Goal: Transaction & Acquisition: Book appointment/travel/reservation

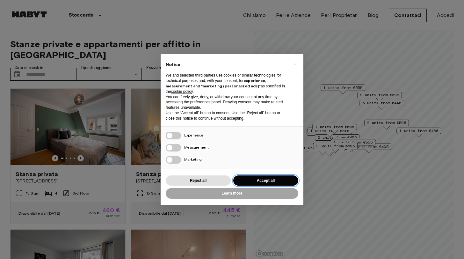
click at [257, 180] on button "Accept all" at bounding box center [265, 180] width 65 height 11
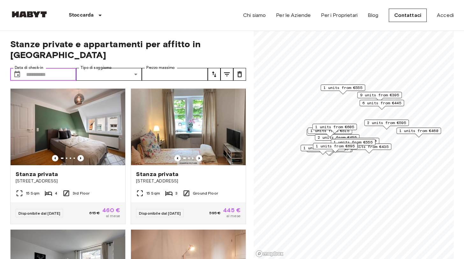
click at [30, 73] on input "Data di check-in" at bounding box center [51, 74] width 50 height 13
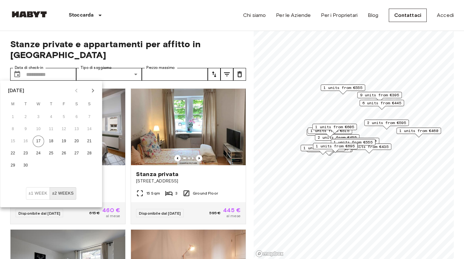
click at [90, 89] on icon "Next month" at bounding box center [93, 91] width 8 height 8
click at [40, 115] on button "1" at bounding box center [38, 116] width 11 height 11
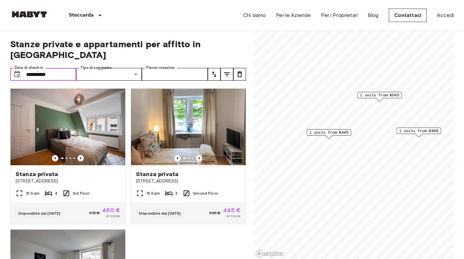
type input "**********"
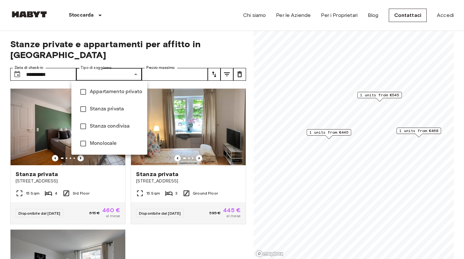
click at [93, 111] on span "Stanza privata" at bounding box center [116, 109] width 52 height 8
type input "**********"
click at [169, 75] on div at bounding box center [232, 129] width 464 height 259
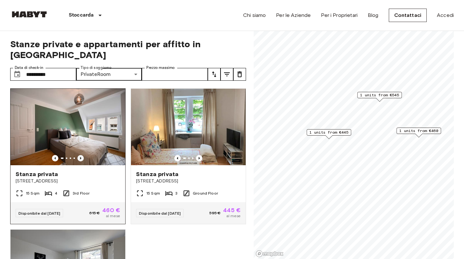
click at [81, 159] on icon "Previous image" at bounding box center [80, 158] width 1 height 3
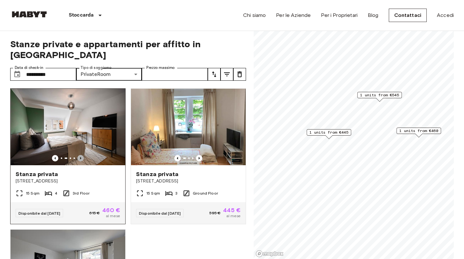
click at [81, 159] on icon "Previous image" at bounding box center [80, 158] width 1 height 3
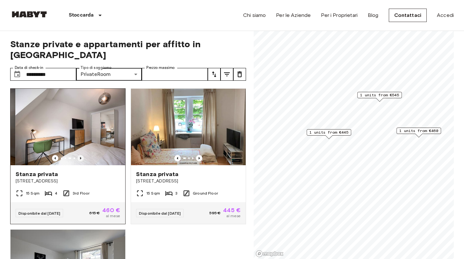
click at [81, 159] on icon "Previous image" at bounding box center [80, 158] width 1 height 3
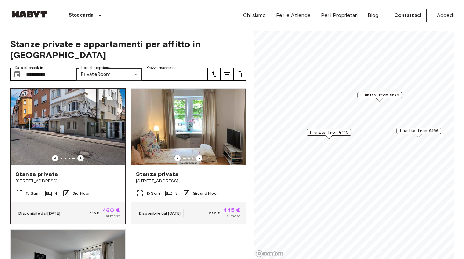
click at [81, 159] on icon "Previous image" at bounding box center [80, 158] width 1 height 3
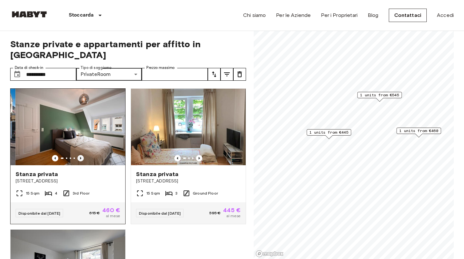
click at [81, 159] on icon "Previous image" at bounding box center [80, 158] width 1 height 3
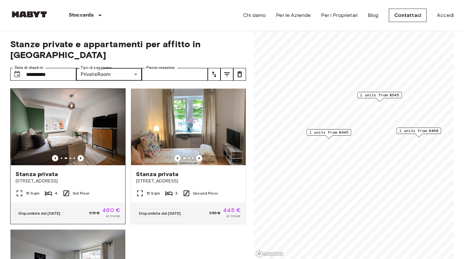
click at [81, 159] on icon "Previous image" at bounding box center [80, 158] width 6 height 6
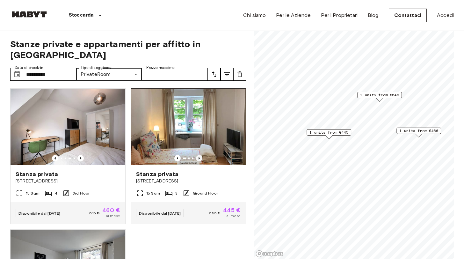
click at [198, 158] on icon "Previous image" at bounding box center [199, 158] width 6 height 6
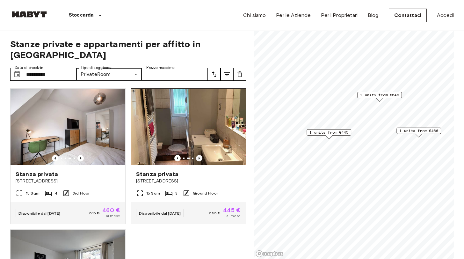
click at [198, 158] on icon "Previous image" at bounding box center [199, 158] width 6 height 6
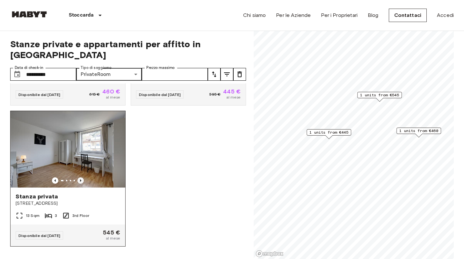
scroll to position [119, 0]
click at [82, 180] on icon "Previous image" at bounding box center [80, 180] width 6 height 6
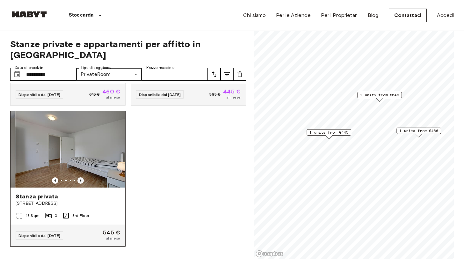
click at [82, 181] on icon "Previous image" at bounding box center [80, 180] width 6 height 6
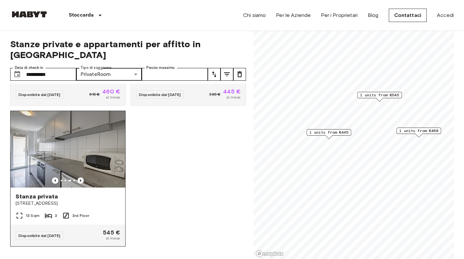
click at [81, 181] on icon "Previous image" at bounding box center [80, 180] width 6 height 6
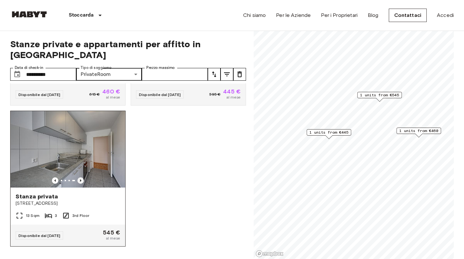
click at [81, 181] on icon "Previous image" at bounding box center [80, 180] width 6 height 6
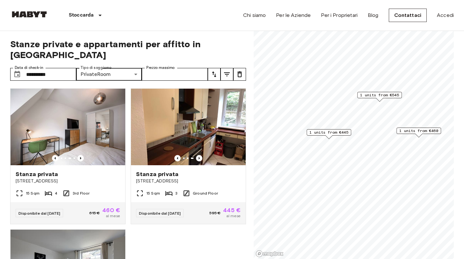
scroll to position [0, 0]
click at [200, 157] on icon "Previous image" at bounding box center [199, 158] width 6 height 6
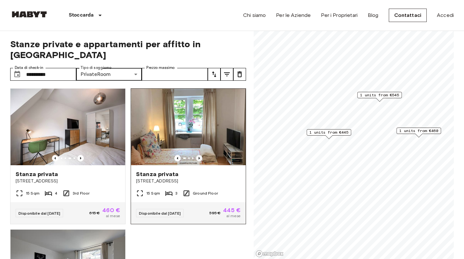
click at [200, 157] on icon "Previous image" at bounding box center [199, 158] width 6 height 6
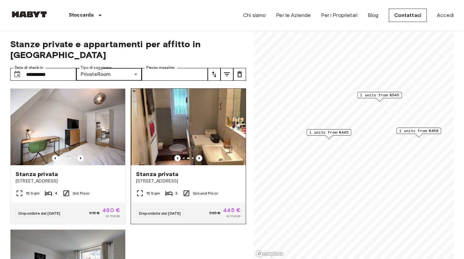
click at [200, 158] on icon "Previous image" at bounding box center [199, 158] width 6 height 6
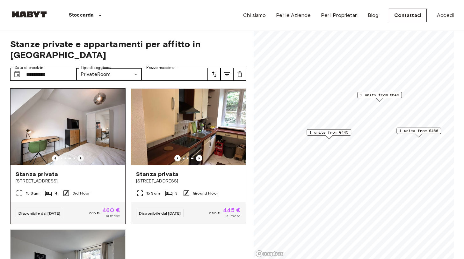
click at [80, 158] on icon "Previous image" at bounding box center [80, 158] width 6 height 6
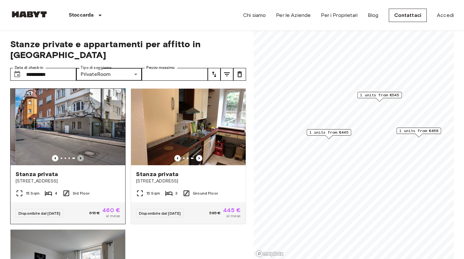
click at [80, 158] on icon "Previous image" at bounding box center [80, 158] width 1 height 3
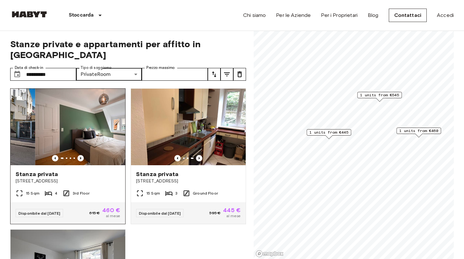
click at [81, 158] on icon "Previous image" at bounding box center [80, 158] width 1 height 3
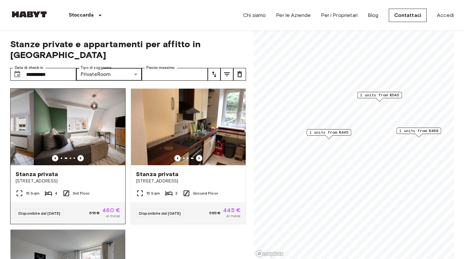
click at [81, 158] on icon "Previous image" at bounding box center [80, 158] width 1 height 3
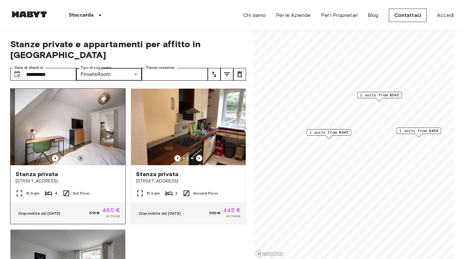
click at [81, 159] on icon "Previous image" at bounding box center [80, 158] width 6 height 6
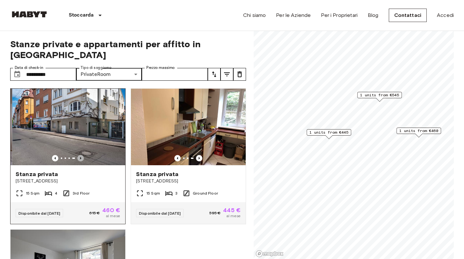
click at [81, 159] on icon "Previous image" at bounding box center [80, 158] width 6 height 6
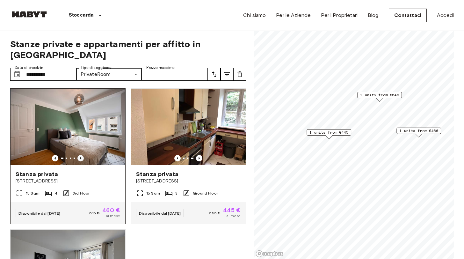
click at [81, 159] on icon "Previous image" at bounding box center [80, 158] width 6 height 6
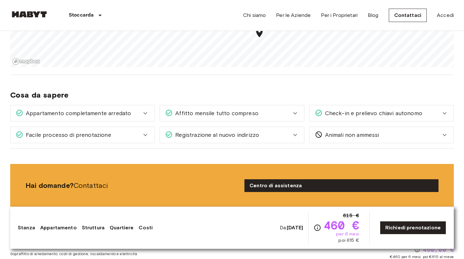
scroll to position [493, 0]
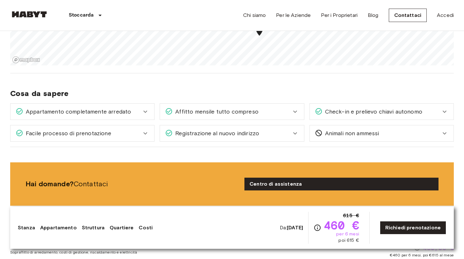
click at [296, 112] on icon at bounding box center [295, 112] width 8 height 8
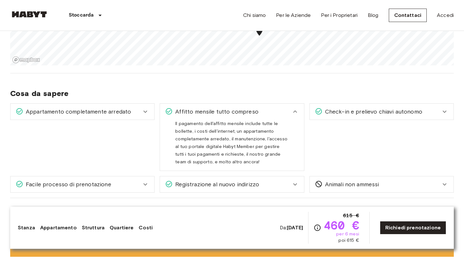
scroll to position [503, 0]
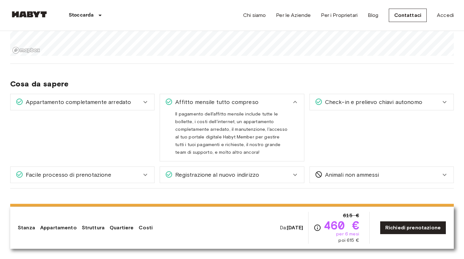
click at [146, 100] on icon at bounding box center [145, 102] width 8 height 8
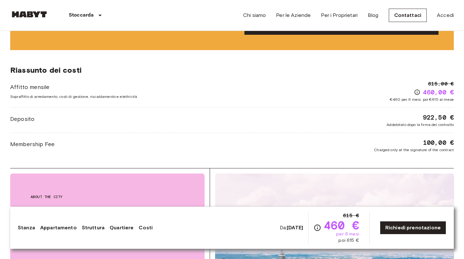
scroll to position [746, 0]
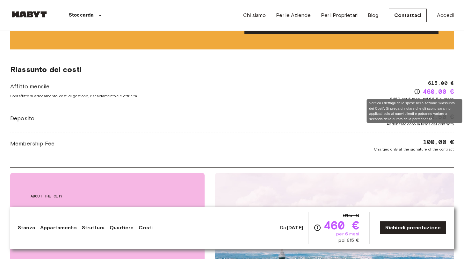
click at [415, 90] on icon "Verifica i dettagli delle spese nella sezione 'Riassunto dei Costi'. Si prega d…" at bounding box center [417, 91] width 6 height 6
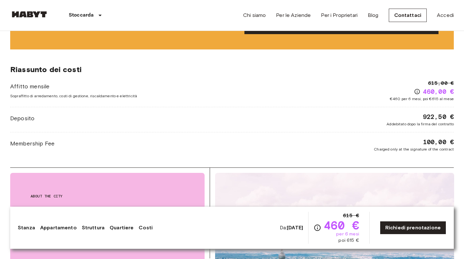
click at [374, 89] on div "Affitto mensile Sopraffitto di arredamento, costi di gestione, riscaldamento e …" at bounding box center [232, 90] width 444 height 22
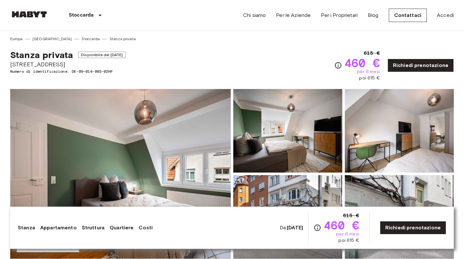
scroll to position [0, 0]
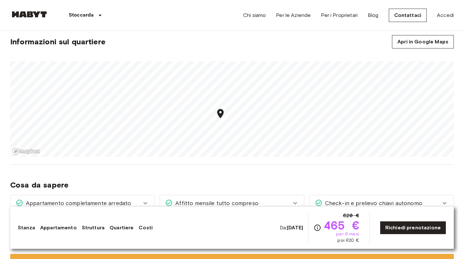
scroll to position [446, 0]
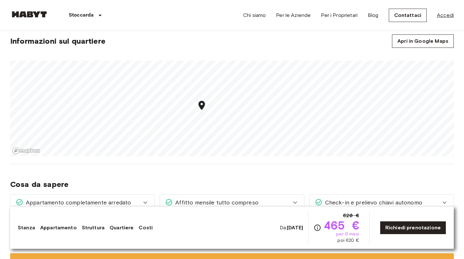
click at [446, 15] on link "Accedi" at bounding box center [445, 15] width 17 height 8
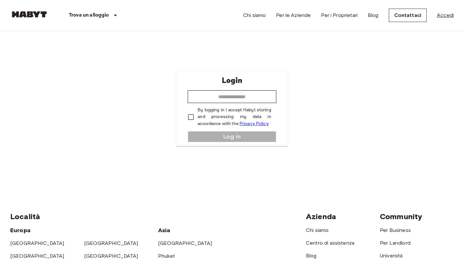
click at [449, 15] on link "Accedi" at bounding box center [445, 15] width 17 height 8
click at [247, 95] on input "email" at bounding box center [232, 96] width 88 height 13
type input "*"
type input "**********"
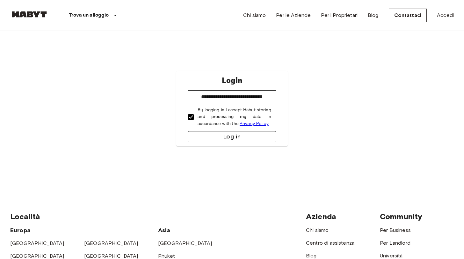
click at [234, 138] on button "Log in" at bounding box center [232, 136] width 88 height 11
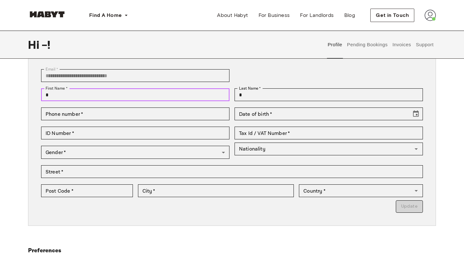
scroll to position [38, 0]
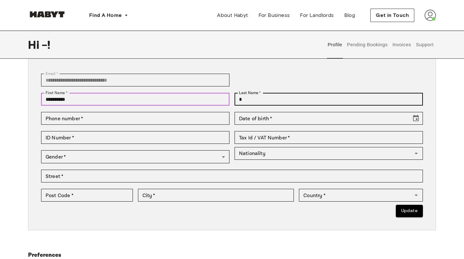
type input "**********"
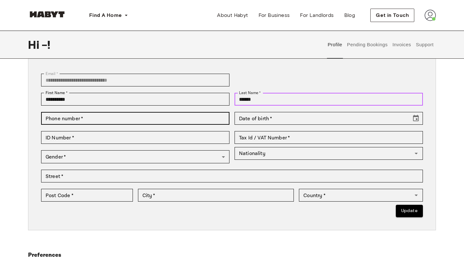
type input "******"
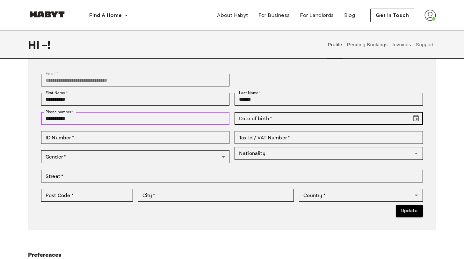
type input "**********"
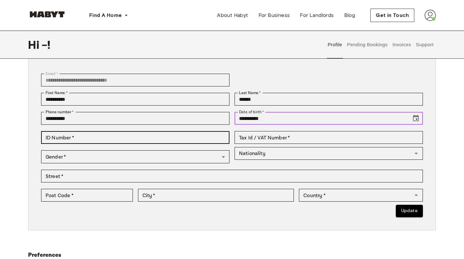
type input "**********"
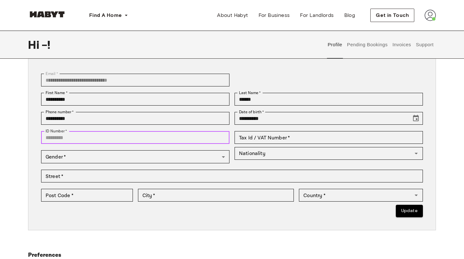
click at [179, 139] on input "ID Number   *" at bounding box center [135, 137] width 188 height 13
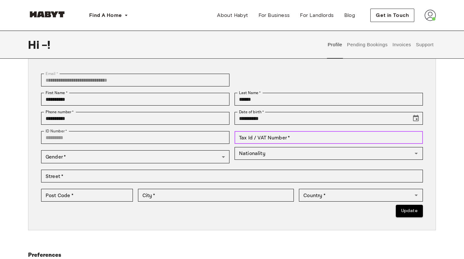
click at [261, 138] on input "Tax Id / VAT Number   *" at bounding box center [329, 137] width 188 height 13
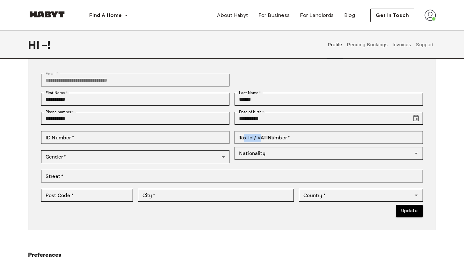
drag, startPoint x: 240, startPoint y: 131, endPoint x: 256, endPoint y: 131, distance: 16.6
click at [256, 131] on div "Tax Id / VAT Number   * Tax Id / VAT Number   *" at bounding box center [325, 137] width 193 height 19
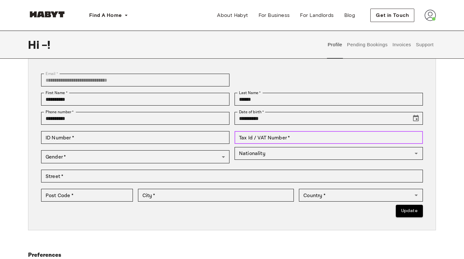
click at [294, 140] on input "Tax Id / VAT Number   *" at bounding box center [329, 137] width 188 height 13
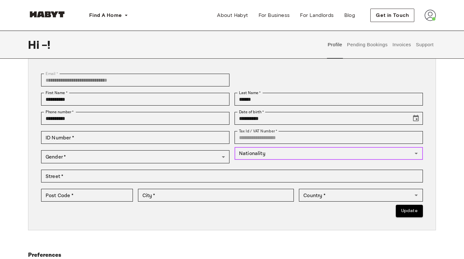
click at [277, 154] on input "Nationality" at bounding box center [323, 153] width 174 height 9
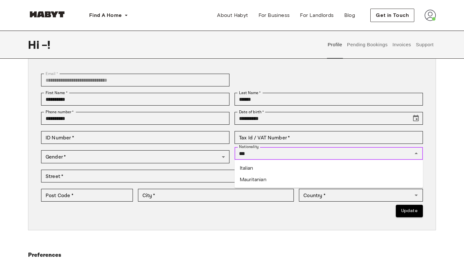
click at [269, 169] on li "Italian" at bounding box center [329, 167] width 188 height 11
type input "*******"
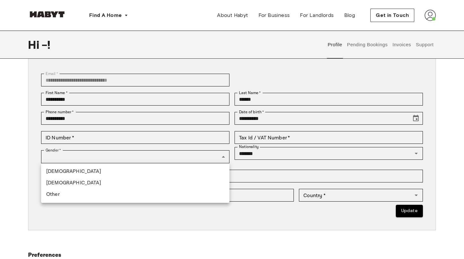
click at [115, 180] on li "Female" at bounding box center [135, 182] width 188 height 11
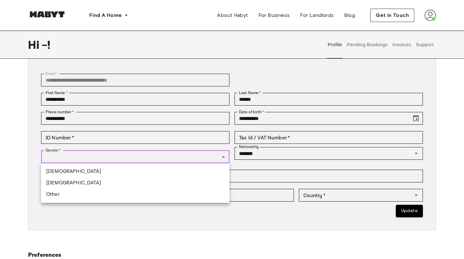
type input "******"
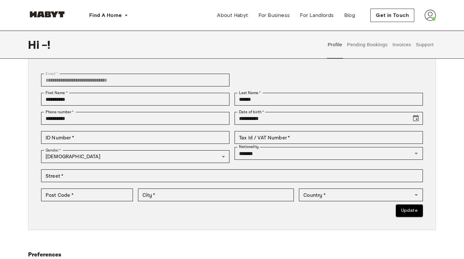
click at [153, 182] on div "Street   * Street   *" at bounding box center [229, 175] width 387 height 19
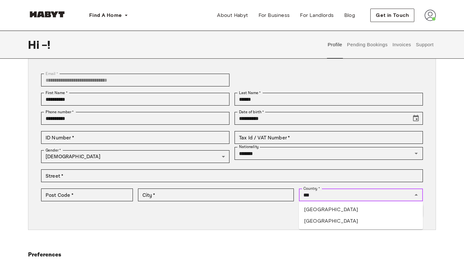
click at [312, 207] on li "Italy" at bounding box center [361, 209] width 124 height 11
type input "*****"
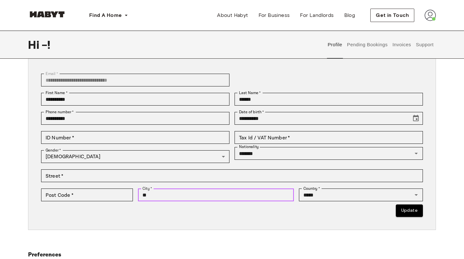
type input "*"
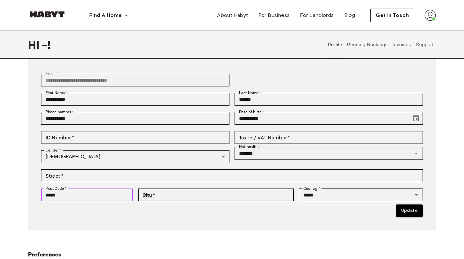
type input "*****"
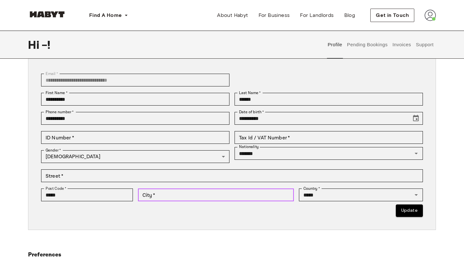
click at [157, 194] on input "City   *" at bounding box center [216, 194] width 156 height 13
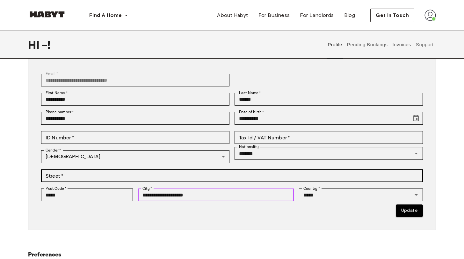
type input "**********"
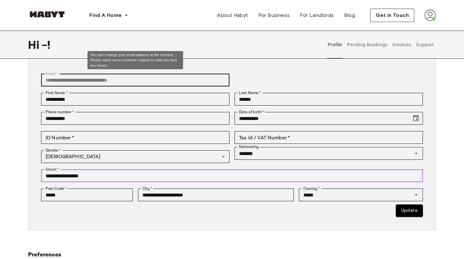
type input "**********"
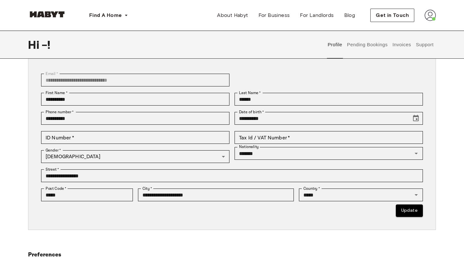
click at [281, 74] on div "**********" at bounding box center [229, 79] width 387 height 19
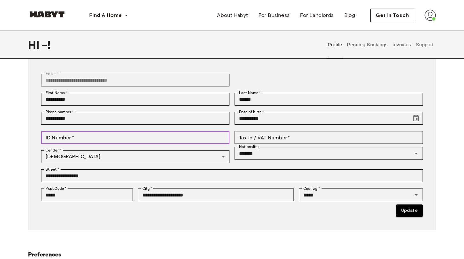
click at [199, 137] on input "ID Number   *" at bounding box center [135, 137] width 188 height 13
type input "*********"
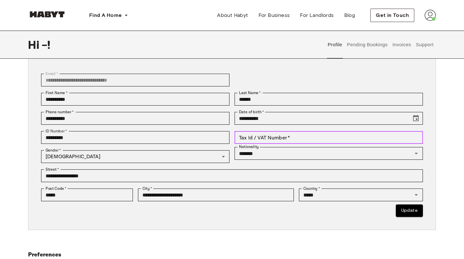
click at [304, 137] on input "Tax Id / VAT Number   *" at bounding box center [329, 137] width 188 height 13
type input "**********"
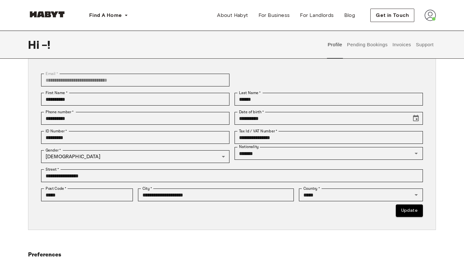
click at [433, 104] on div "**********" at bounding box center [232, 143] width 408 height 172
click at [411, 213] on button "Update" at bounding box center [409, 210] width 27 height 12
type input "*********"
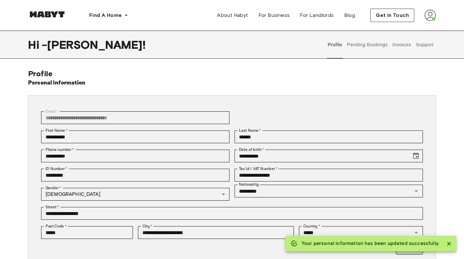
scroll to position [0, 0]
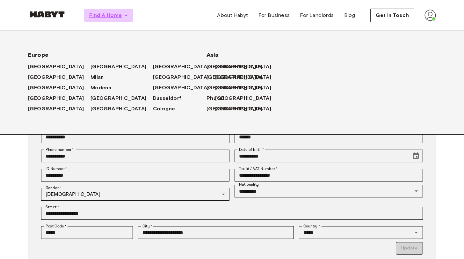
click at [119, 16] on span "Find A Home" at bounding box center [105, 15] width 32 height 8
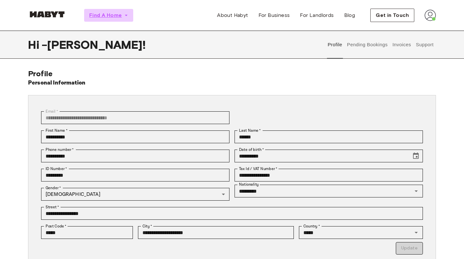
click at [127, 15] on icon "button" at bounding box center [126, 15] width 6 height 6
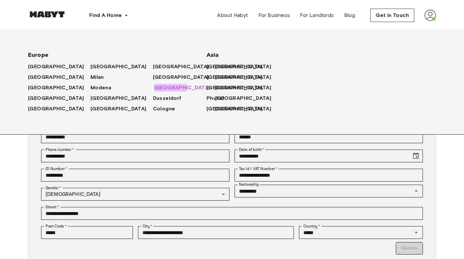
click at [154, 88] on span "Stuttgart" at bounding box center [182, 88] width 56 height 8
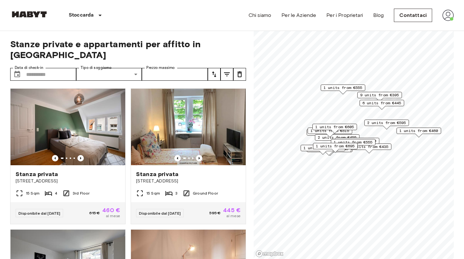
click at [448, 17] on img at bounding box center [447, 15] width 11 height 11
click at [448, 17] on div at bounding box center [232, 129] width 464 height 259
click at [53, 74] on input "Data di check-in" at bounding box center [51, 74] width 50 height 13
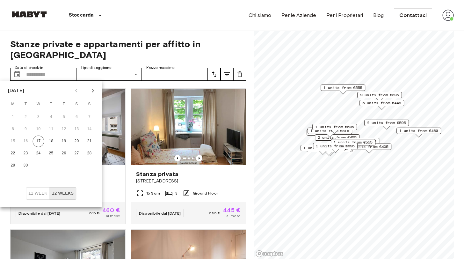
click at [92, 90] on icon "Next month" at bounding box center [93, 91] width 8 height 8
click at [38, 118] on button "1" at bounding box center [38, 116] width 11 height 11
type input "**********"
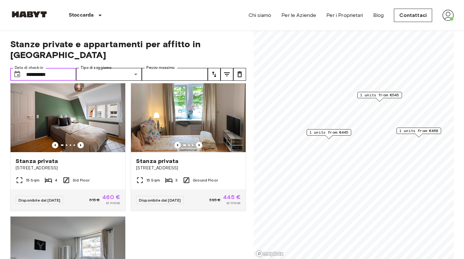
scroll to position [9, 0]
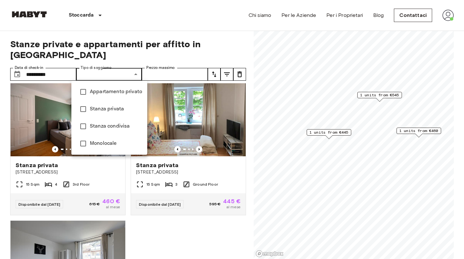
click at [98, 108] on span "Stanza privata" at bounding box center [116, 109] width 52 height 8
type input "**********"
click at [160, 76] on div at bounding box center [232, 129] width 464 height 259
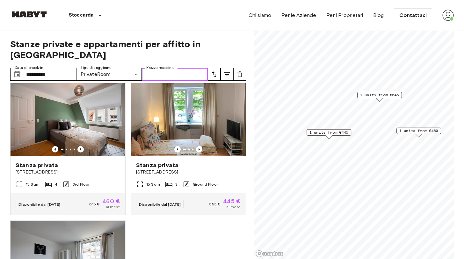
click at [181, 75] on input "Prezzo massimo" at bounding box center [175, 74] width 66 height 13
click at [197, 58] on span "Stanze private e appartamenti per affitto in Stuttgart" at bounding box center [128, 50] width 236 height 22
click at [44, 78] on input "**********" at bounding box center [51, 74] width 50 height 13
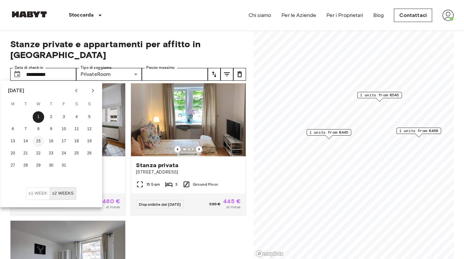
click at [41, 139] on button "15" at bounding box center [38, 140] width 11 height 11
type input "**********"
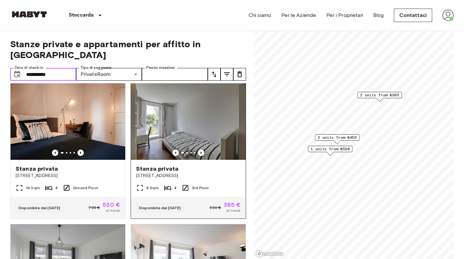
scroll to position [5, 0]
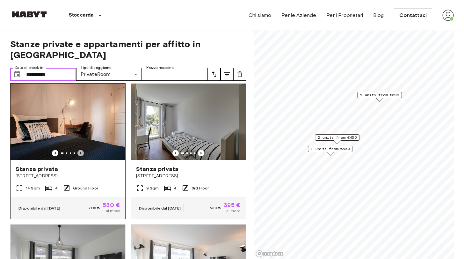
click at [81, 153] on icon "Previous image" at bounding box center [80, 153] width 1 height 3
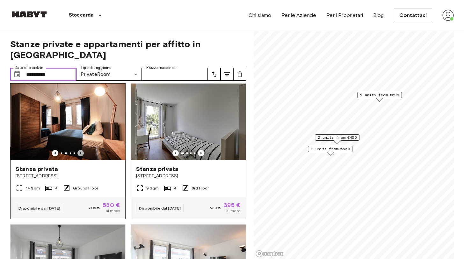
click at [81, 153] on icon "Previous image" at bounding box center [80, 153] width 1 height 3
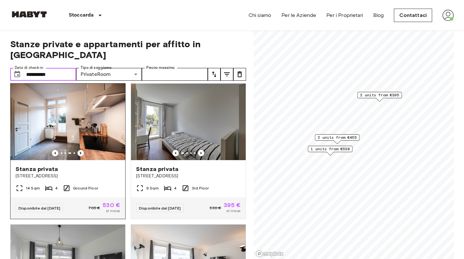
click at [81, 153] on icon "Previous image" at bounding box center [80, 153] width 1 height 3
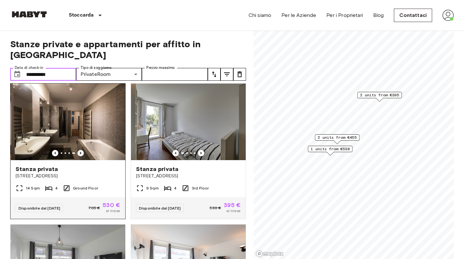
click at [81, 153] on icon "Previous image" at bounding box center [80, 153] width 1 height 3
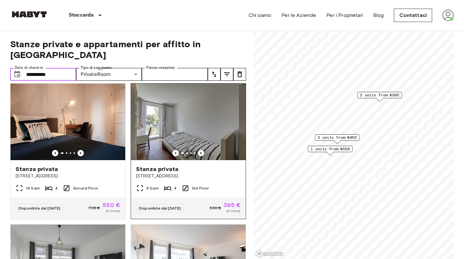
click at [202, 152] on icon "Previous image" at bounding box center [201, 153] width 6 height 6
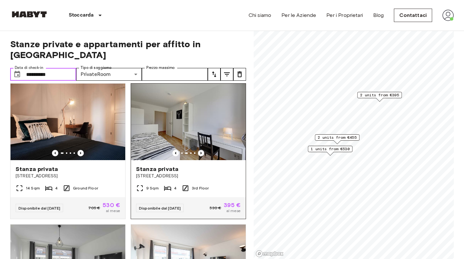
click at [202, 152] on icon "Previous image" at bounding box center [201, 153] width 6 height 6
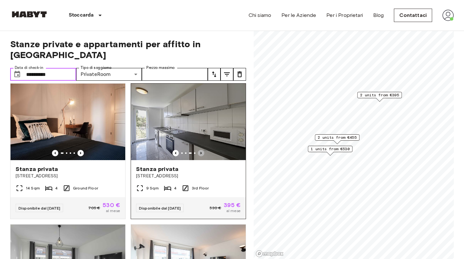
click at [202, 152] on icon "Previous image" at bounding box center [201, 153] width 6 height 6
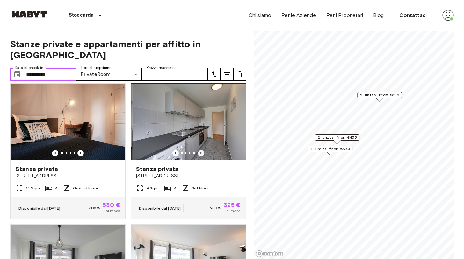
click at [202, 152] on icon "Previous image" at bounding box center [201, 153] width 6 height 6
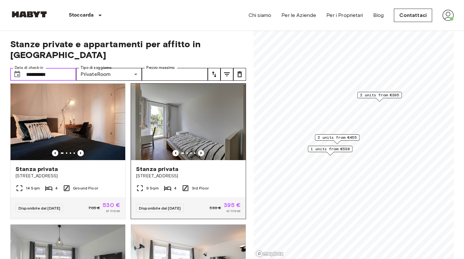
click at [202, 152] on icon "Previous image" at bounding box center [201, 153] width 6 height 6
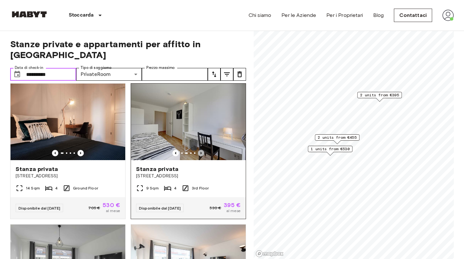
click at [202, 152] on icon "Previous image" at bounding box center [201, 153] width 6 height 6
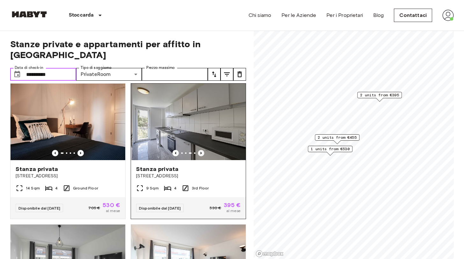
click at [202, 152] on icon "Previous image" at bounding box center [201, 153] width 6 height 6
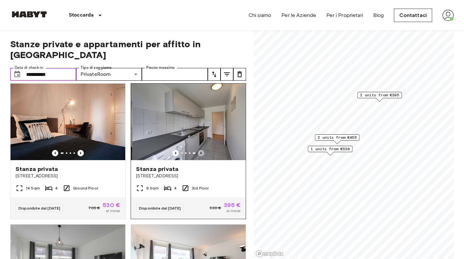
click at [202, 152] on icon "Previous image" at bounding box center [201, 153] width 6 height 6
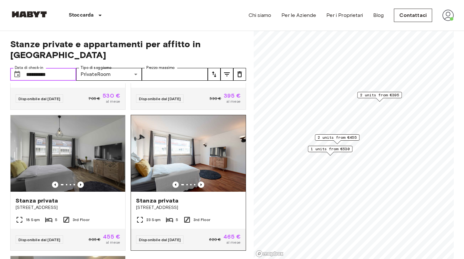
scroll to position [127, 0]
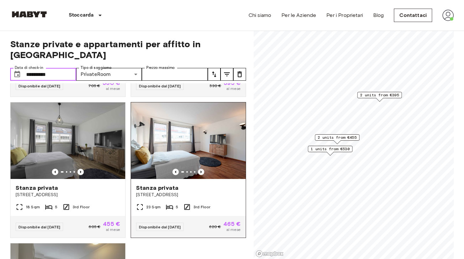
click at [199, 172] on icon "Previous image" at bounding box center [201, 172] width 6 height 6
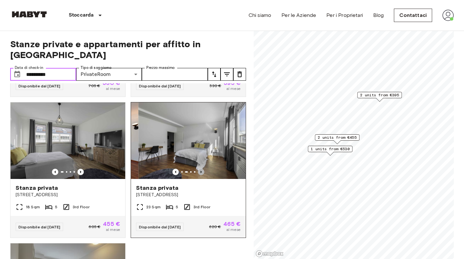
click at [199, 172] on icon "Previous image" at bounding box center [201, 172] width 6 height 6
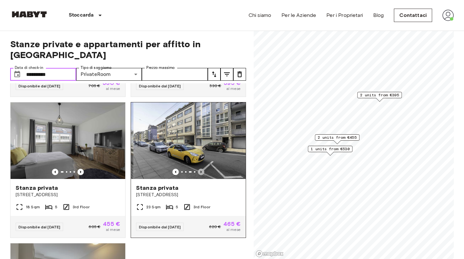
click at [199, 172] on icon "Previous image" at bounding box center [201, 172] width 6 height 6
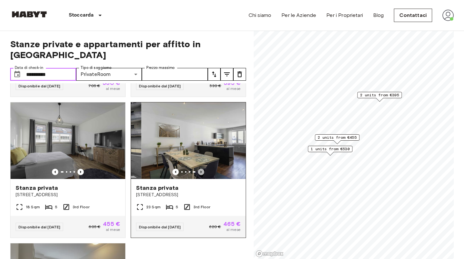
click at [199, 172] on icon "Previous image" at bounding box center [201, 172] width 6 height 6
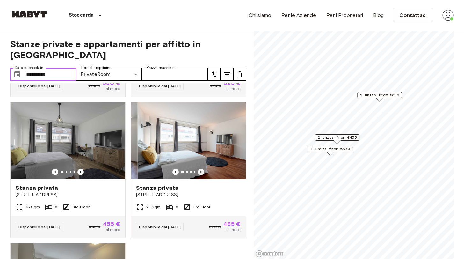
click at [199, 172] on icon "Previous image" at bounding box center [201, 172] width 6 height 6
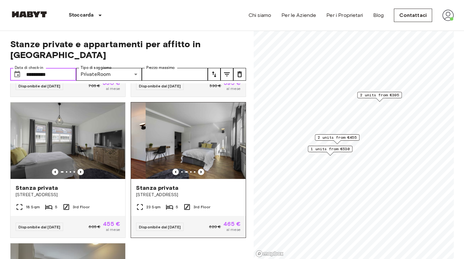
click at [199, 172] on icon "Previous image" at bounding box center [201, 172] width 6 height 6
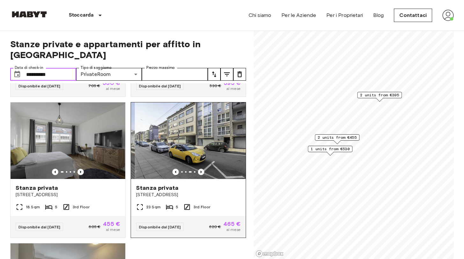
click at [199, 172] on icon "Previous image" at bounding box center [201, 172] width 6 height 6
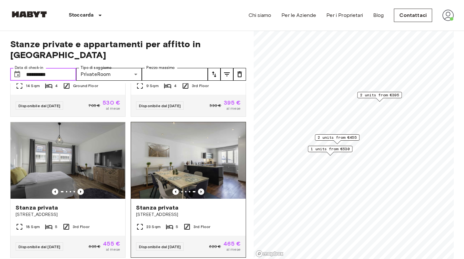
scroll to position [102, 0]
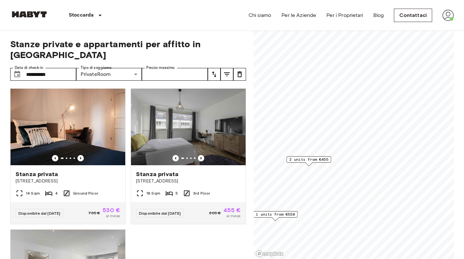
click at [317, 158] on span "2 units from €455" at bounding box center [308, 159] width 39 height 6
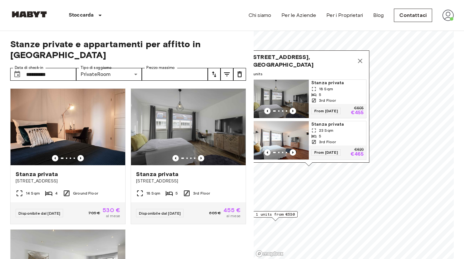
click at [294, 93] on img "Map marker" at bounding box center [279, 99] width 57 height 38
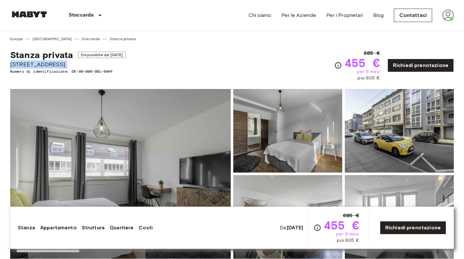
drag, startPoint x: 250, startPoint y: 1, endPoint x: 2, endPoint y: 61, distance: 255.1
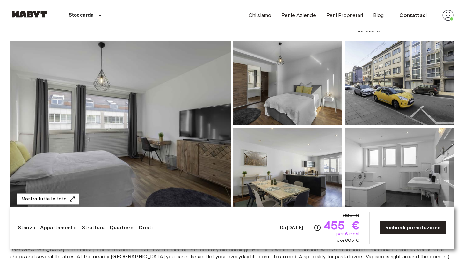
scroll to position [48, 0]
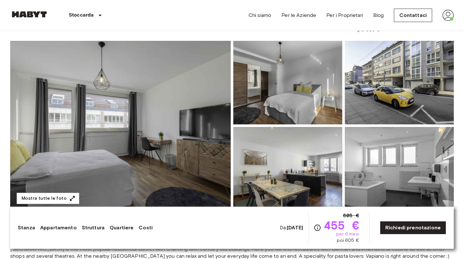
click at [293, 91] on img at bounding box center [287, 82] width 109 height 83
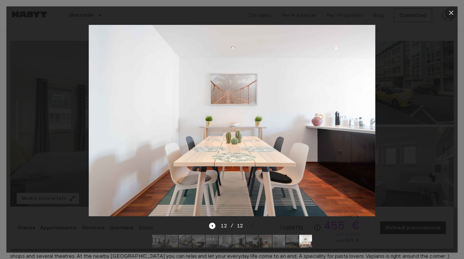
click at [452, 11] on icon "button" at bounding box center [451, 13] width 4 height 4
